Goal: Transaction & Acquisition: Purchase product/service

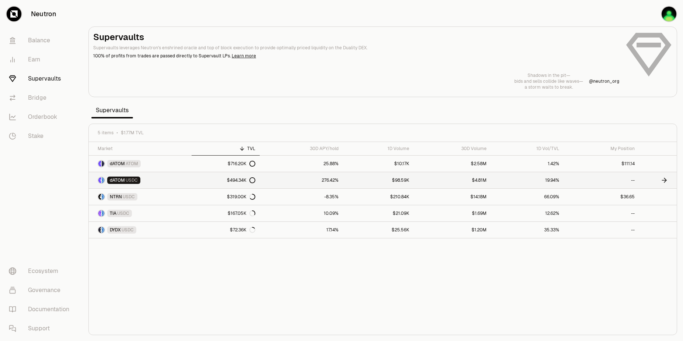
click at [327, 178] on link "276.42%" at bounding box center [301, 180] width 83 height 16
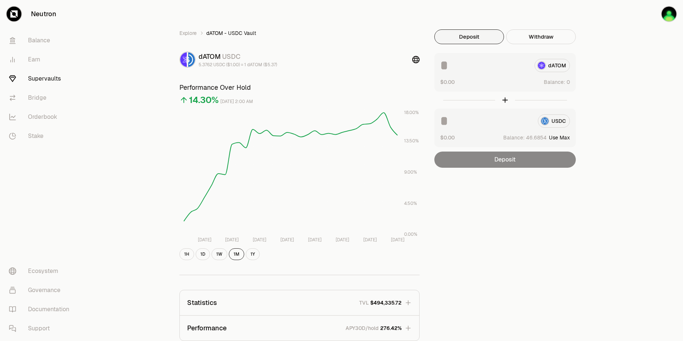
click at [560, 138] on button "Use Max" at bounding box center [559, 137] width 21 height 7
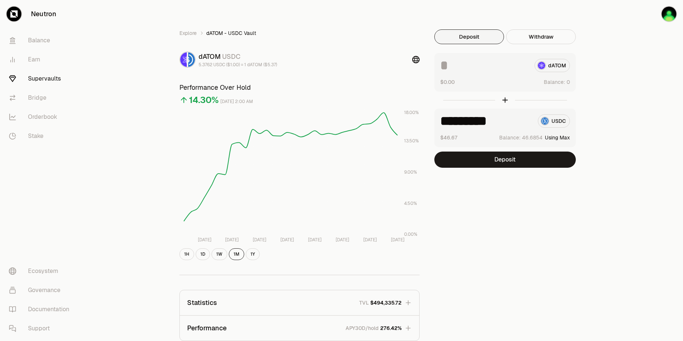
type input "*********"
drag, startPoint x: 683, startPoint y: 110, endPoint x: 683, endPoint y: 206, distance: 95.8
click at [683, 206] on div "Explore dATOM - USDC Vault dATOM USDC 5.3762 USDC ($1.00) = 1 dATOM ($5.37) Per…" at bounding box center [383, 238] width 600 height 477
click at [632, 256] on div "Explore dATOM - USDC Vault dATOM USDC 5.3762 USDC ($1.00) = 1 dATOM ($5.37) Per…" at bounding box center [383, 238] width 600 height 477
drag, startPoint x: 683, startPoint y: 263, endPoint x: 683, endPoint y: 329, distance: 65.2
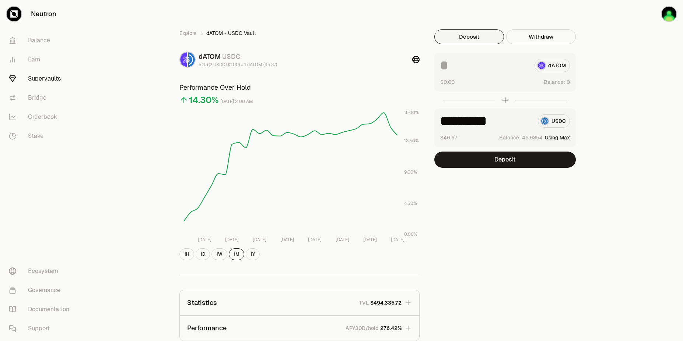
click at [683, 329] on div "Explore dATOM - USDC Vault dATOM USDC 5.3762 USDC ($1.00) = 1 dATOM ($5.37) Per…" at bounding box center [383, 238] width 600 height 477
click at [614, 280] on div "Explore dATOM - USDC Vault dATOM USDC 5.3762 USDC ($1.00) = 1 dATOM ($5.37) Per…" at bounding box center [383, 238] width 600 height 477
click at [43, 80] on link "Supervaults" at bounding box center [41, 78] width 77 height 19
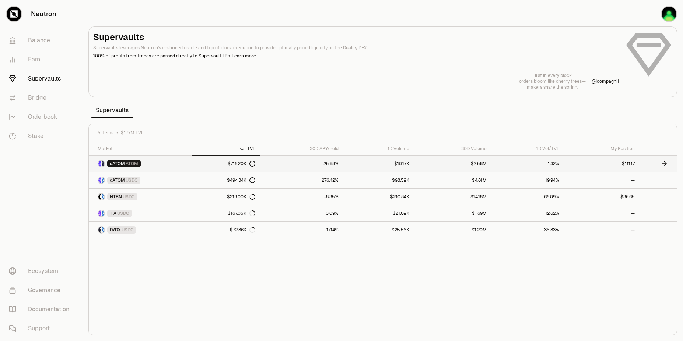
click at [463, 167] on link "$2.58M" at bounding box center [452, 164] width 77 height 16
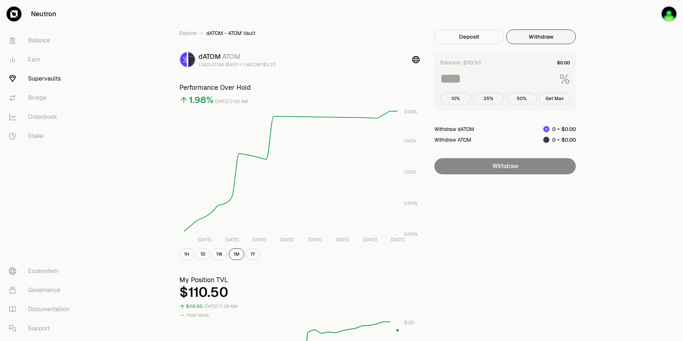
click at [541, 40] on button "Withdraw" at bounding box center [541, 36] width 70 height 15
click at [556, 101] on button "Get Max" at bounding box center [554, 99] width 31 height 12
type input "***"
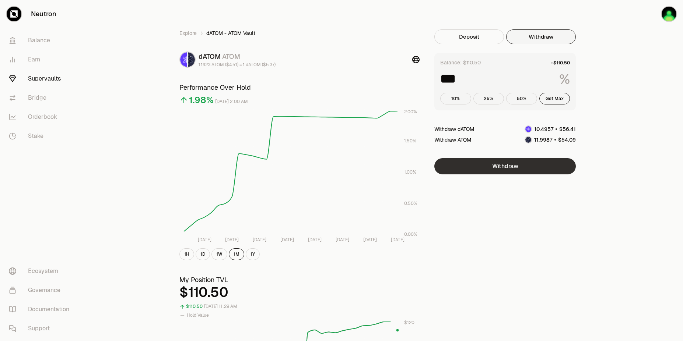
click at [521, 168] on button "Withdraw" at bounding box center [504, 166] width 141 height 16
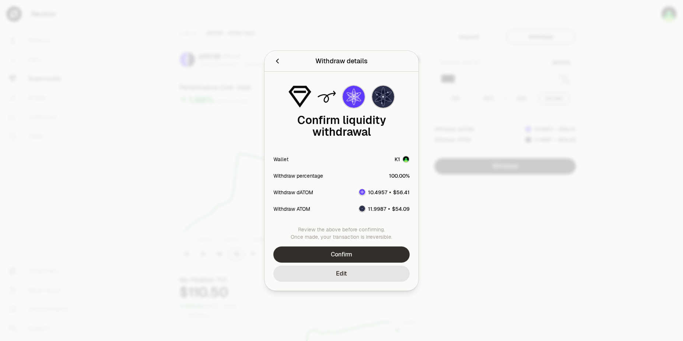
click at [354, 256] on button "Confirm" at bounding box center [341, 255] width 136 height 16
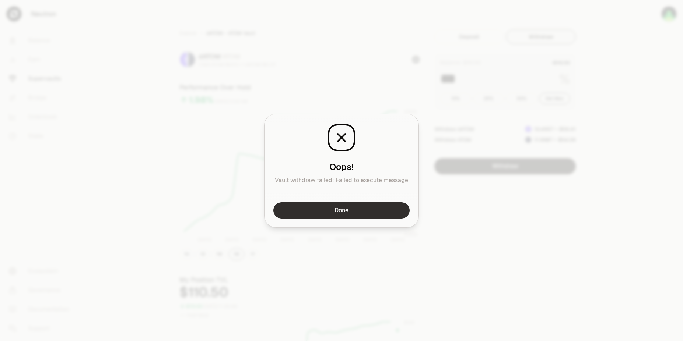
click at [338, 211] on button "Done" at bounding box center [341, 211] width 136 height 16
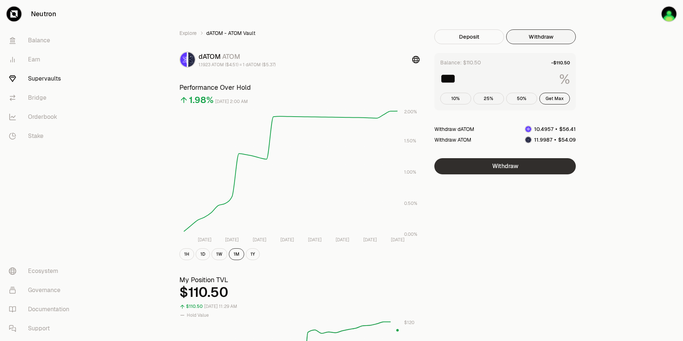
click at [522, 165] on button "Withdraw" at bounding box center [504, 166] width 141 height 16
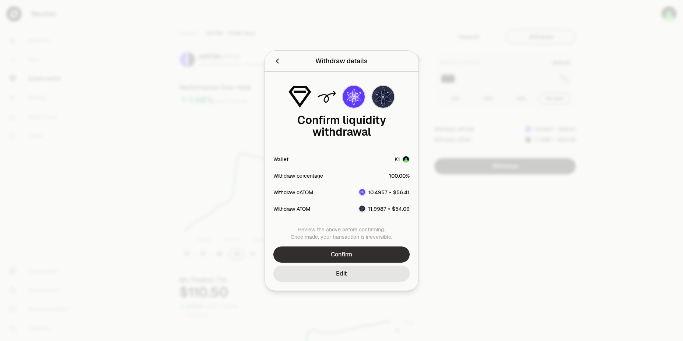
click at [355, 253] on button "Confirm" at bounding box center [341, 255] width 136 height 16
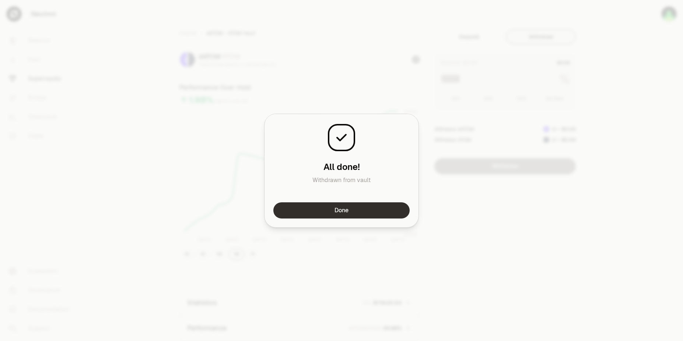
click at [340, 210] on button "Done" at bounding box center [341, 211] width 136 height 16
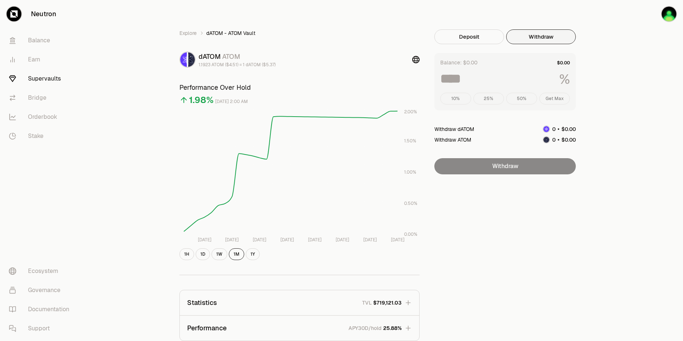
click at [32, 77] on link "Supervaults" at bounding box center [41, 78] width 77 height 19
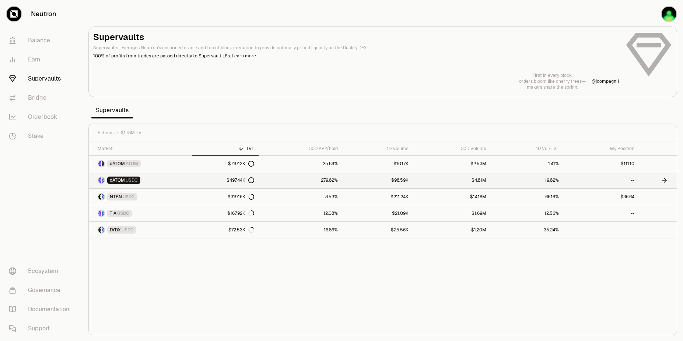
click at [126, 179] on span "USDC" at bounding box center [132, 181] width 12 height 6
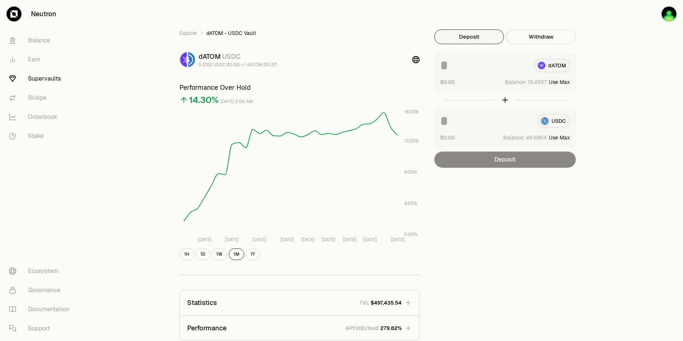
click at [562, 81] on button "Use Max" at bounding box center [559, 81] width 21 height 7
type input "*********"
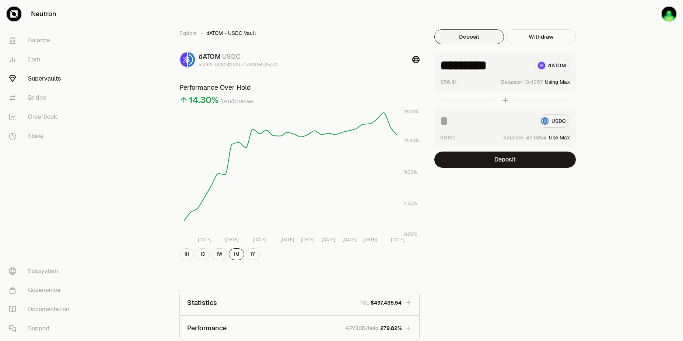
click at [561, 139] on button "Use Max" at bounding box center [559, 137] width 21 height 7
type input "*********"
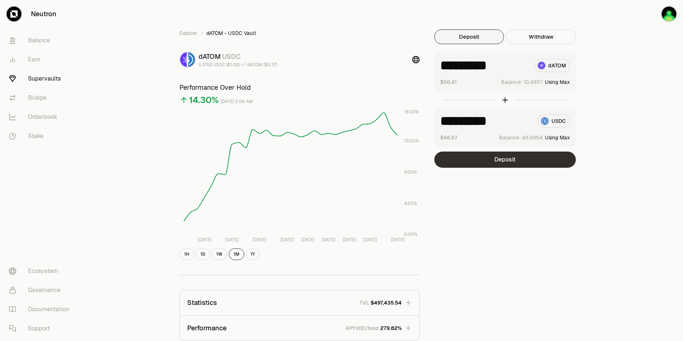
click at [514, 164] on button "Deposit" at bounding box center [504, 160] width 141 height 16
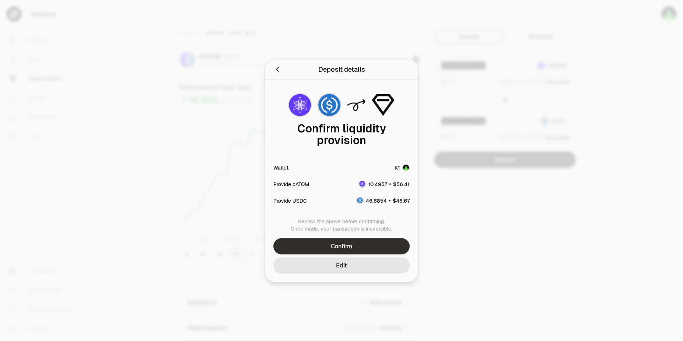
click at [347, 246] on button "Confirm" at bounding box center [341, 246] width 136 height 16
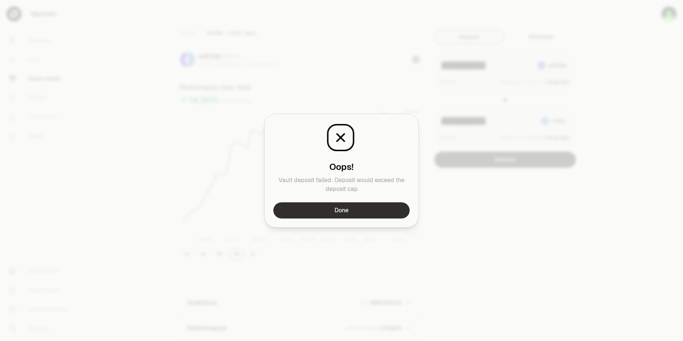
click at [360, 211] on button "Done" at bounding box center [341, 211] width 136 height 16
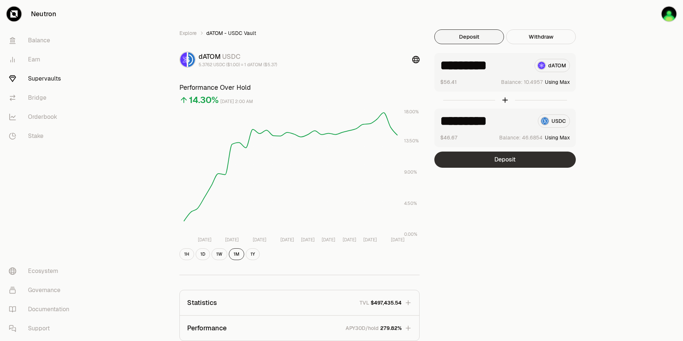
click at [515, 162] on button "Deposit" at bounding box center [504, 160] width 141 height 16
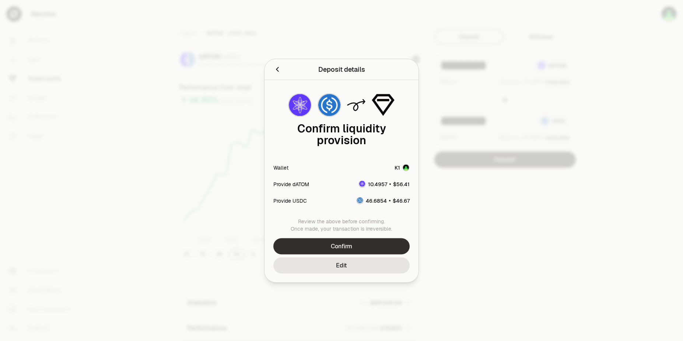
click at [341, 246] on button "Confirm" at bounding box center [341, 246] width 136 height 16
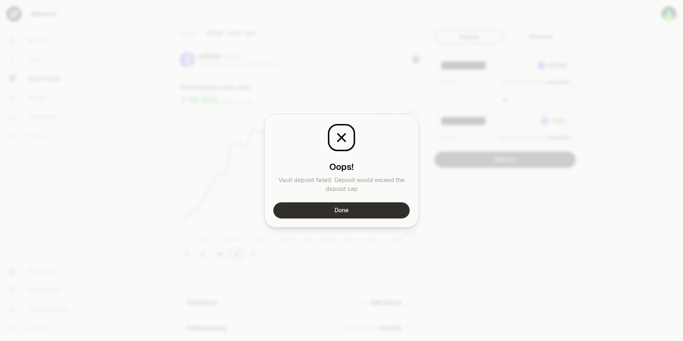
click at [366, 209] on button "Done" at bounding box center [341, 211] width 136 height 16
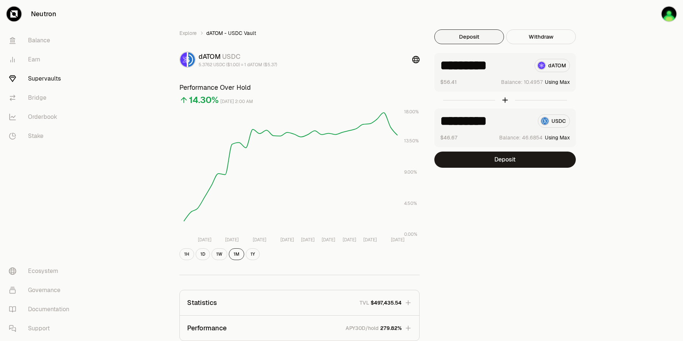
click at [31, 76] on link "Supervaults" at bounding box center [41, 78] width 77 height 19
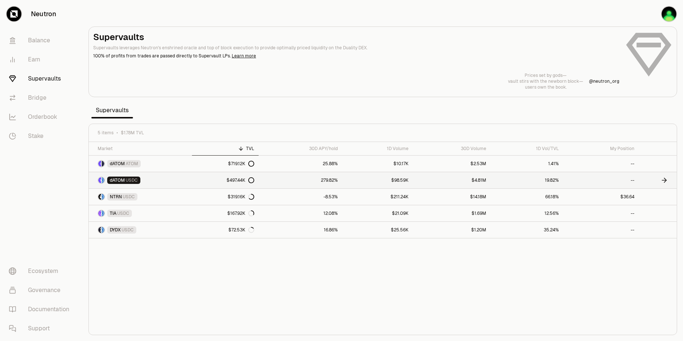
click at [231, 183] on div "$497.44K" at bounding box center [241, 181] width 28 height 6
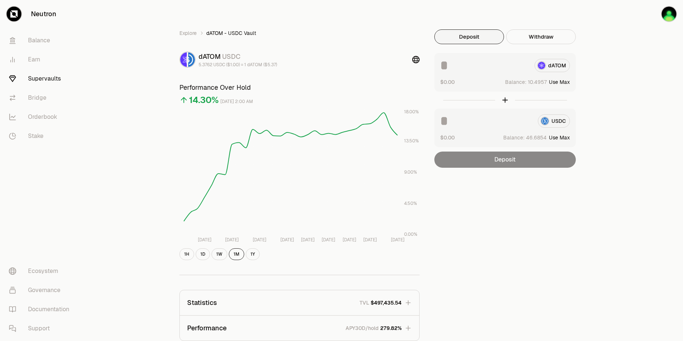
click at [562, 79] on button "Use Max" at bounding box center [559, 81] width 21 height 7
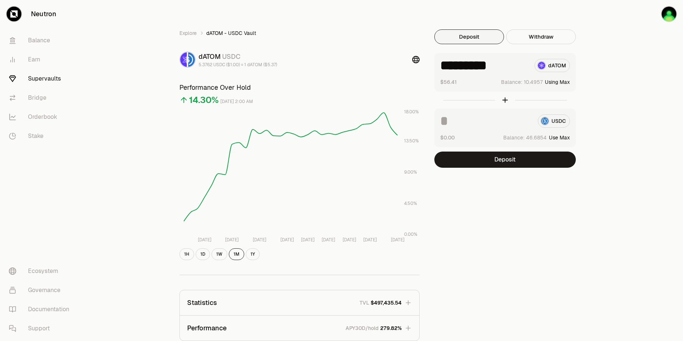
type input "*********"
click at [559, 137] on button "Use Max" at bounding box center [559, 137] width 21 height 7
type input "*********"
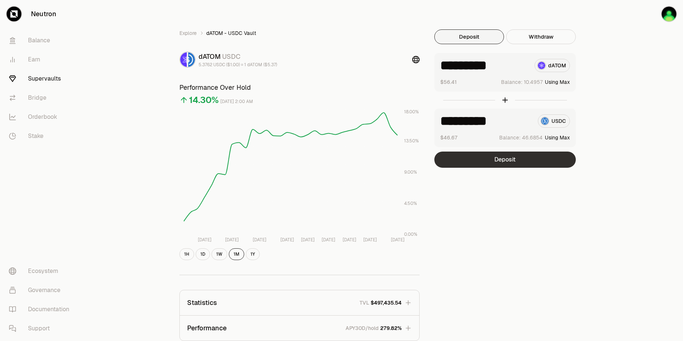
click at [506, 163] on button "Deposit" at bounding box center [504, 160] width 141 height 16
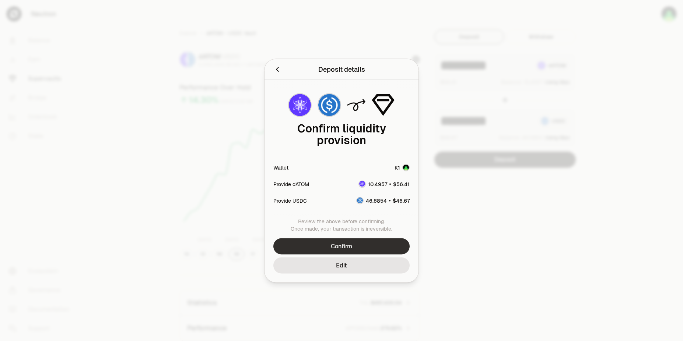
click at [336, 247] on button "Confirm" at bounding box center [341, 246] width 136 height 16
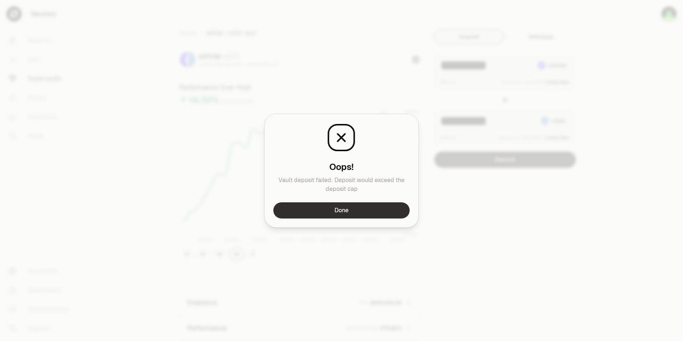
click at [364, 205] on button "Done" at bounding box center [341, 211] width 136 height 16
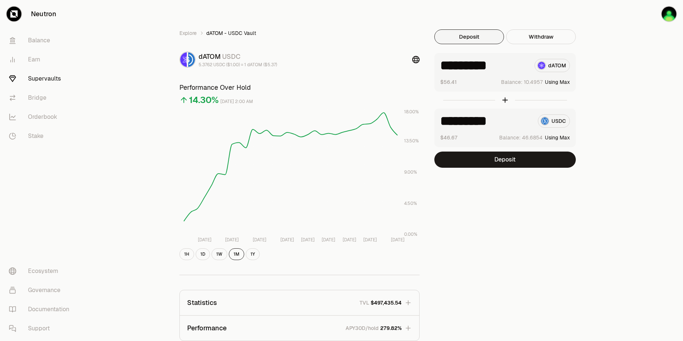
click at [505, 100] on div at bounding box center [504, 100] width 141 height 17
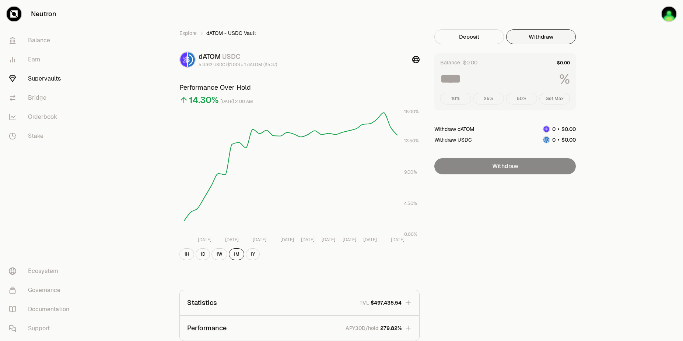
click at [539, 32] on button "Withdraw" at bounding box center [541, 36] width 70 height 15
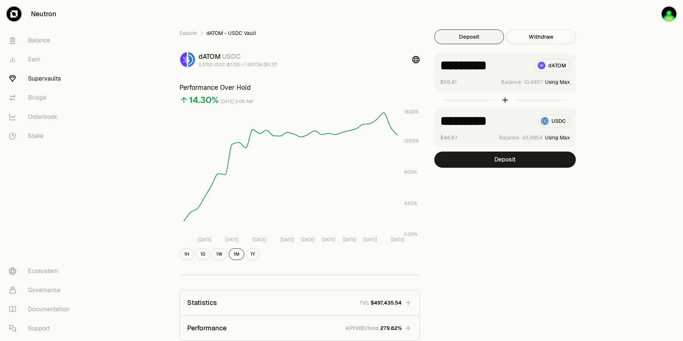
click at [475, 34] on button "Deposit" at bounding box center [469, 36] width 70 height 15
click at [528, 159] on button "Deposit" at bounding box center [504, 160] width 141 height 16
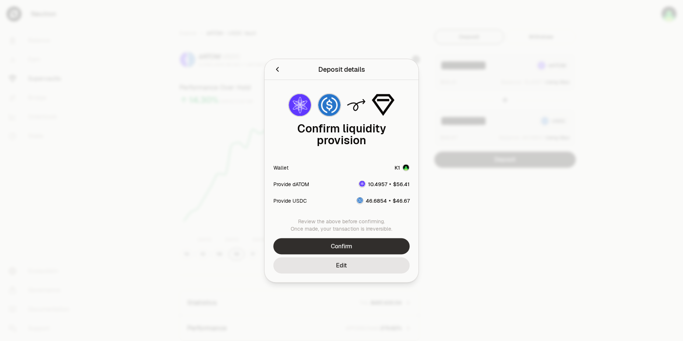
click at [381, 246] on button "Confirm" at bounding box center [341, 246] width 136 height 16
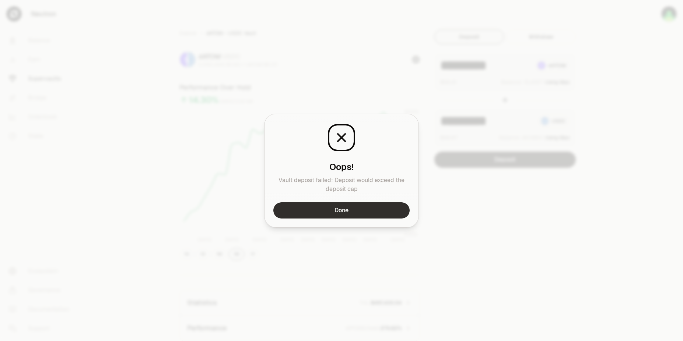
click at [343, 211] on button "Done" at bounding box center [341, 211] width 136 height 16
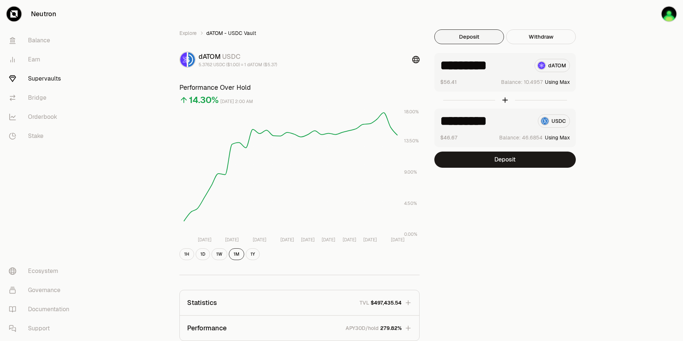
click at [417, 59] on icon at bounding box center [415, 59] width 7 height 7
click at [467, 120] on input "*********" at bounding box center [486, 121] width 92 height 13
click at [487, 162] on button "Deposit" at bounding box center [504, 160] width 141 height 16
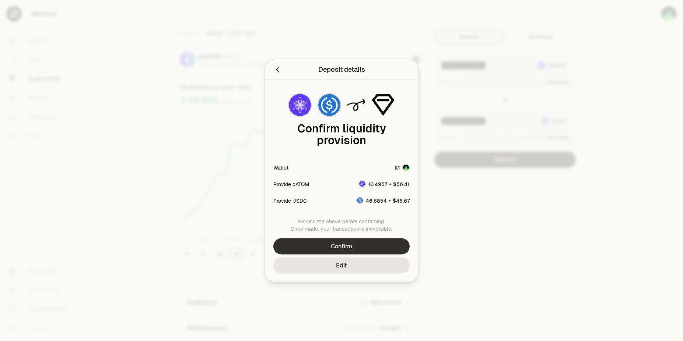
click at [348, 249] on button "Confirm" at bounding box center [341, 246] width 136 height 16
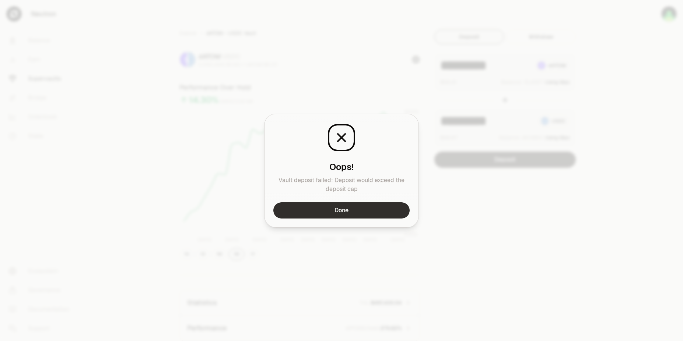
click at [332, 208] on button "Done" at bounding box center [341, 211] width 136 height 16
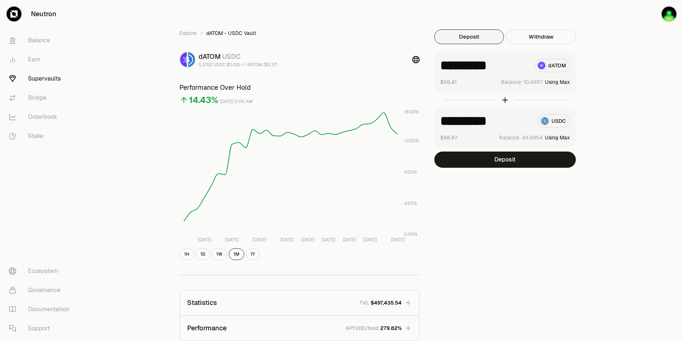
click at [49, 76] on link "Supervaults" at bounding box center [41, 78] width 77 height 19
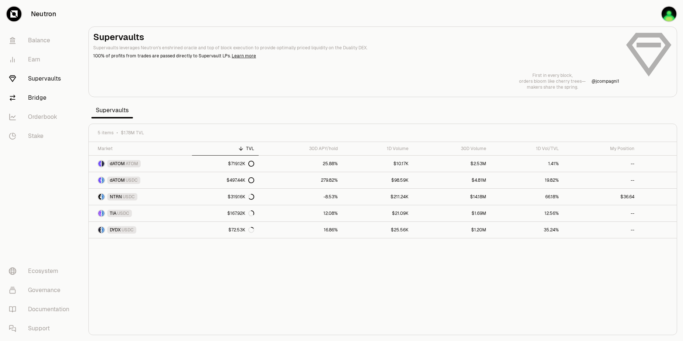
click at [45, 98] on link "Bridge" at bounding box center [41, 97] width 77 height 19
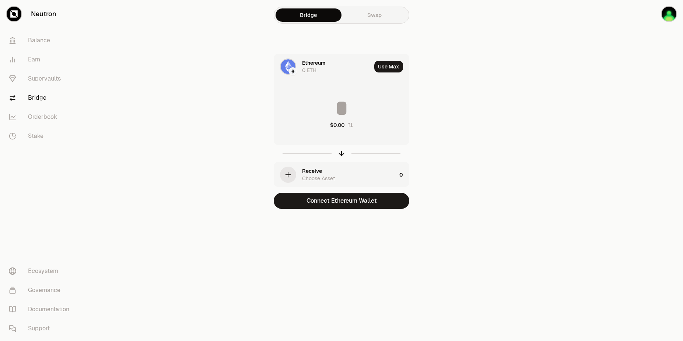
click at [386, 18] on link "Swap" at bounding box center [374, 14] width 66 height 13
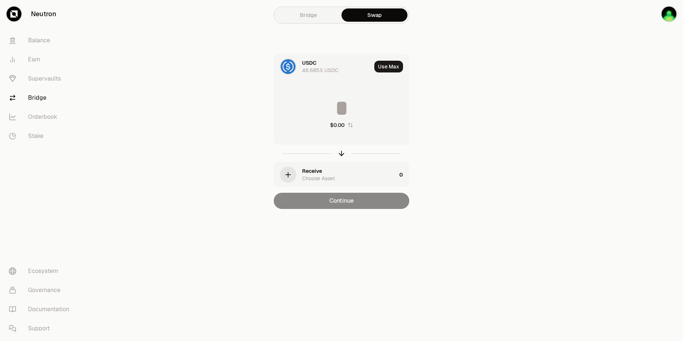
click at [300, 20] on link "Bridge" at bounding box center [309, 14] width 66 height 13
